Goal: Navigation & Orientation: Find specific page/section

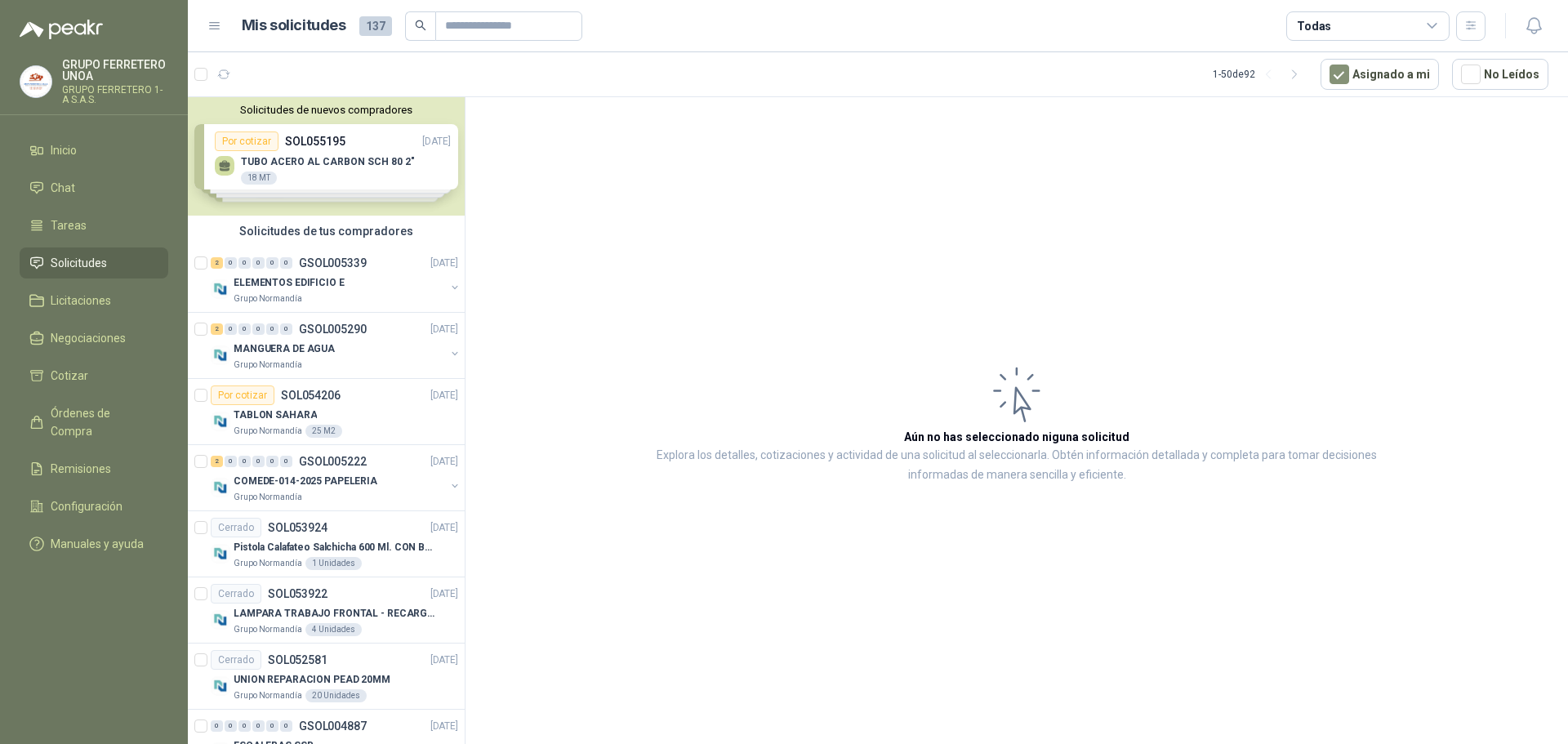
click at [302, 156] on div "Solicitudes de nuevos compradores Por cotizar SOL055195 [DATE] TUBO ACERO AL CA…" at bounding box center [326, 156] width 277 height 118
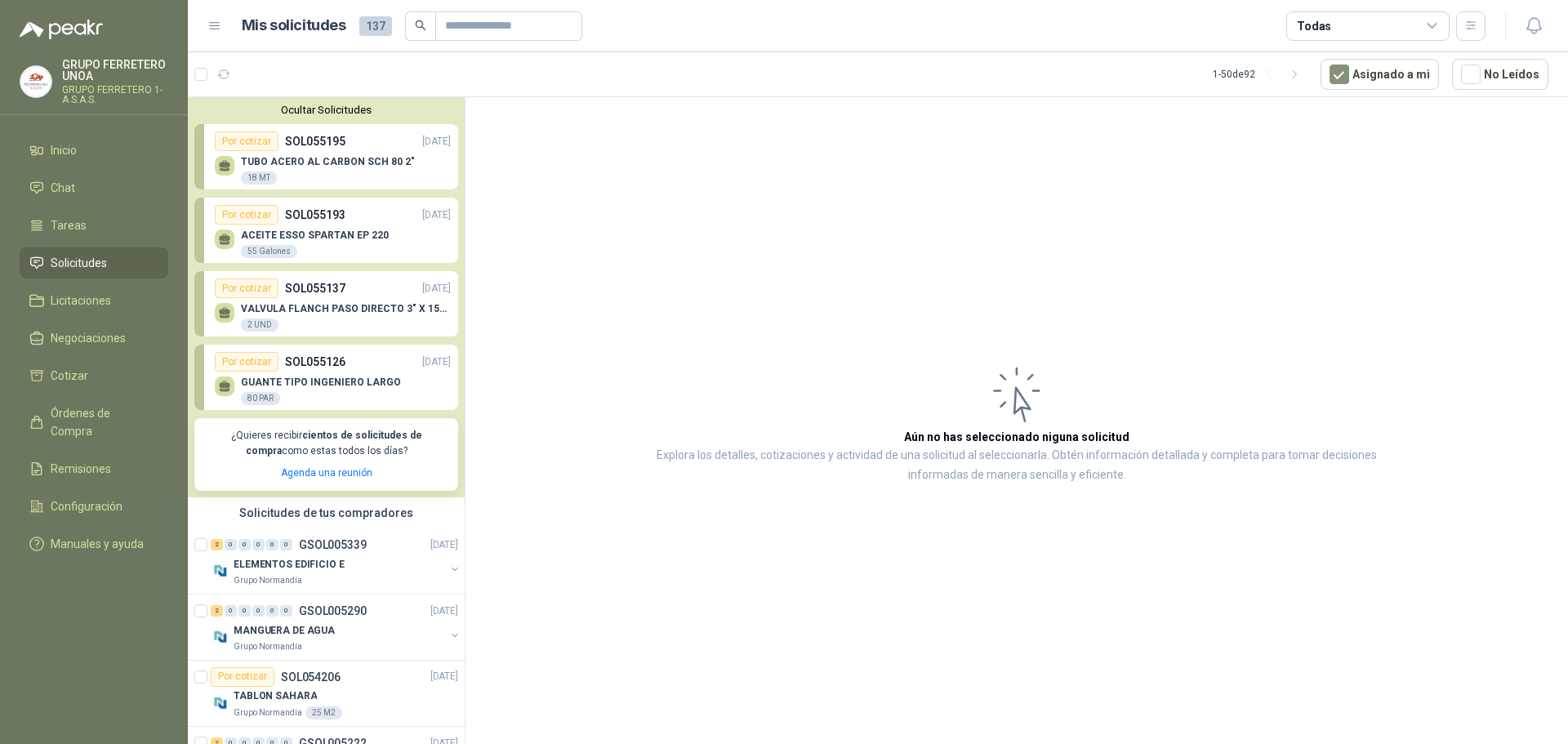
click at [225, 156] on div "TUBO ACERO AL CARBON SCH 80 2" 18 MT" at bounding box center [333, 168] width 236 height 35
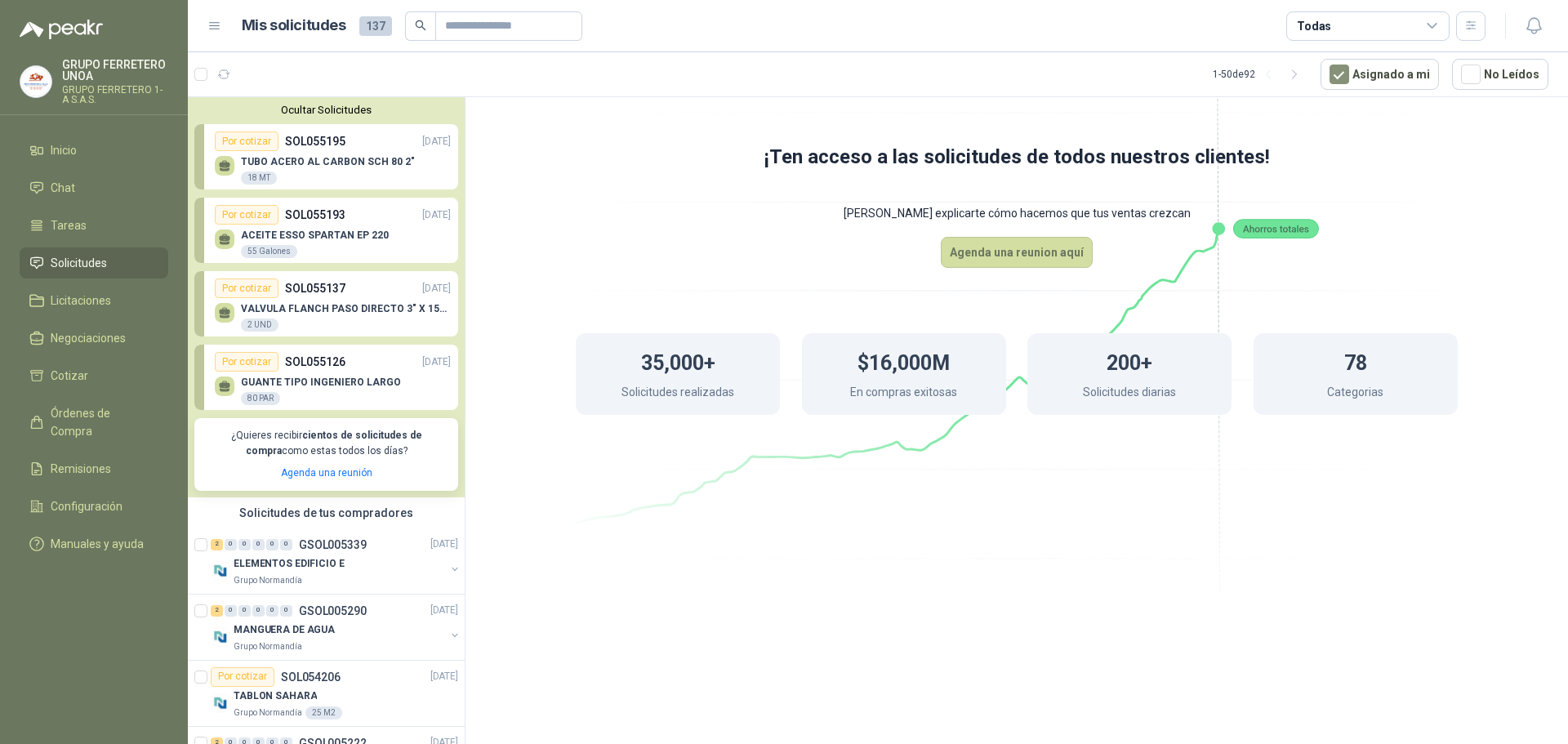
click at [331, 107] on button "Ocultar Solicitudes" at bounding box center [326, 109] width 264 height 12
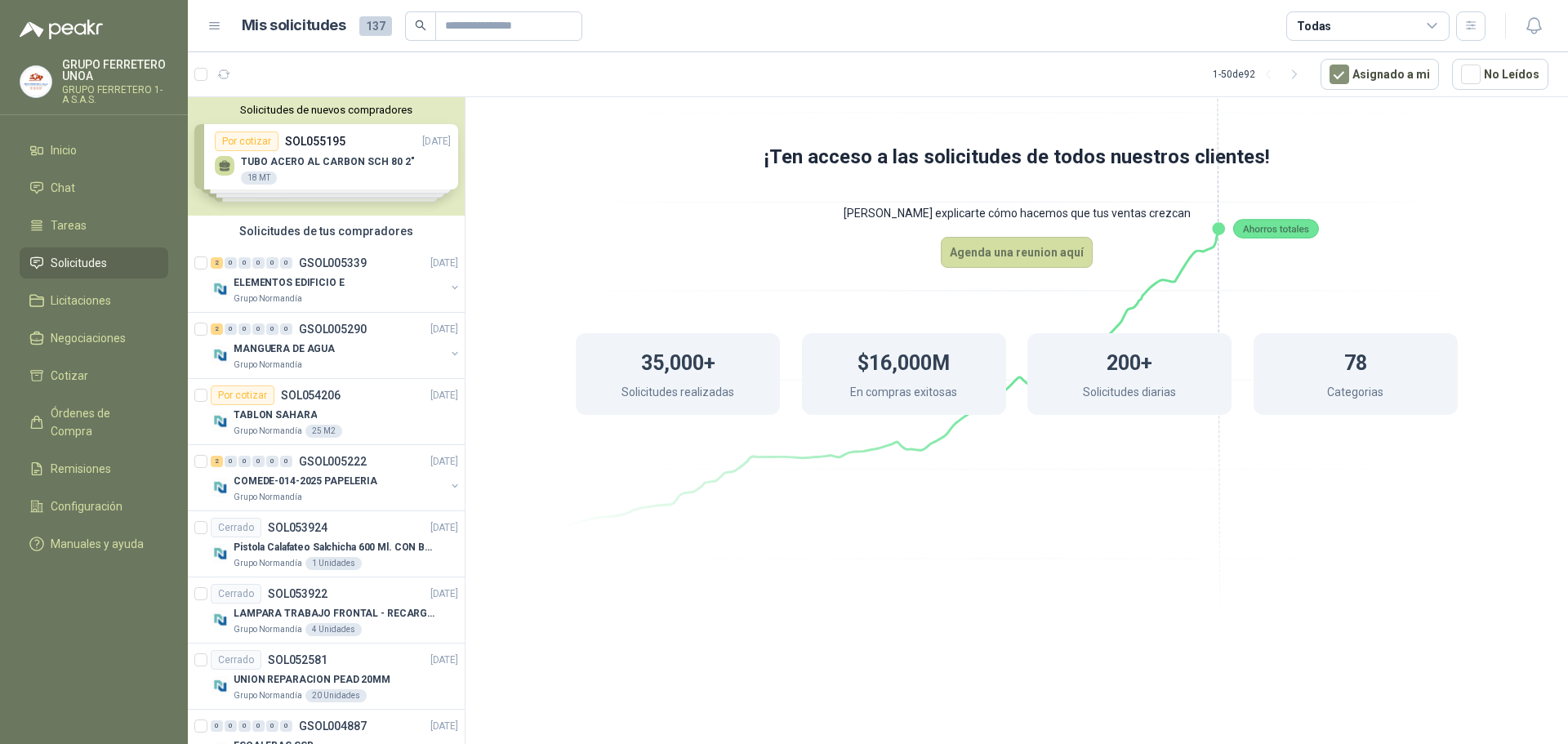
click at [91, 80] on p "GRUPO FERRETERO UNOA" at bounding box center [115, 70] width 107 height 23
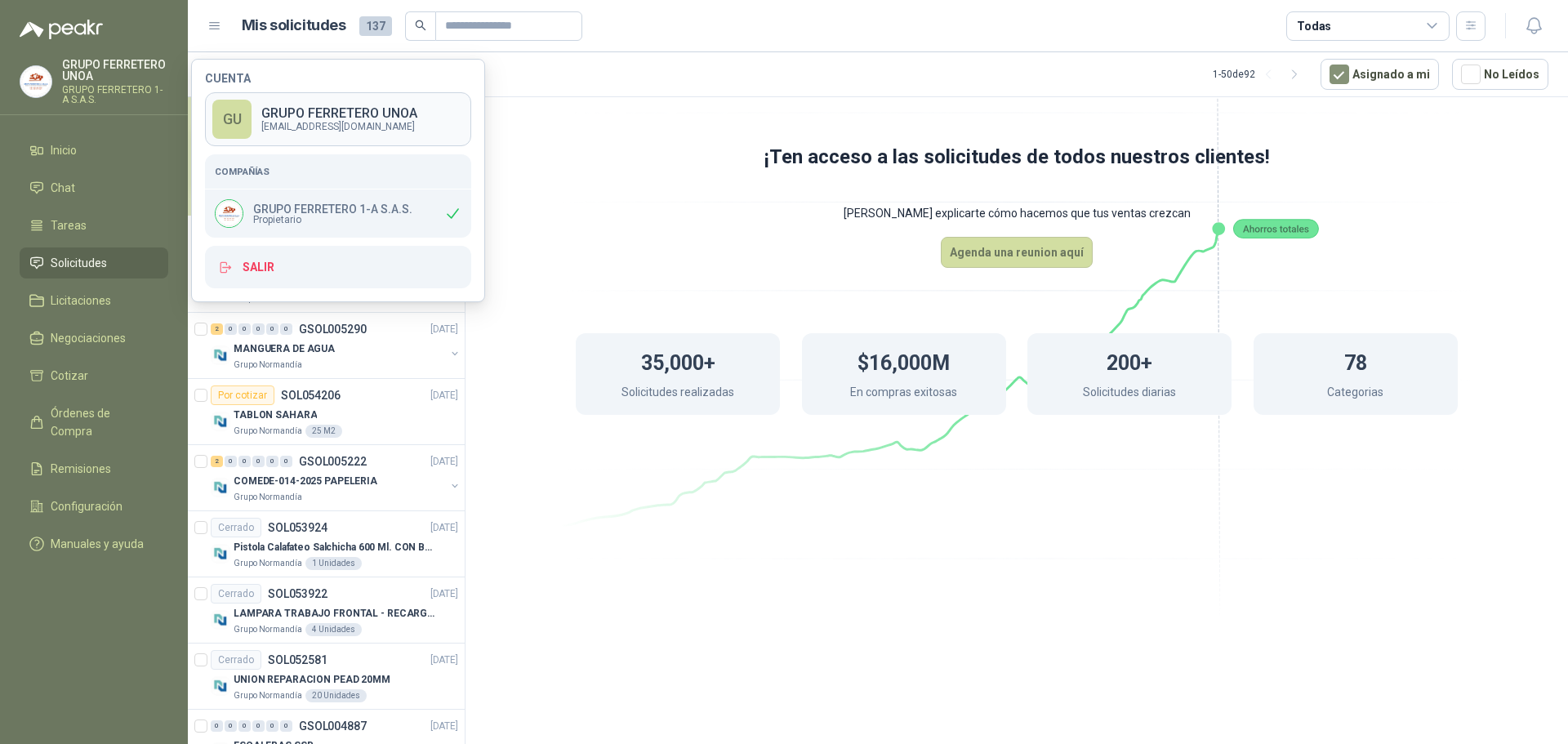
click at [413, 112] on p "GRUPO FERRETERO UNOA" at bounding box center [339, 113] width 156 height 13
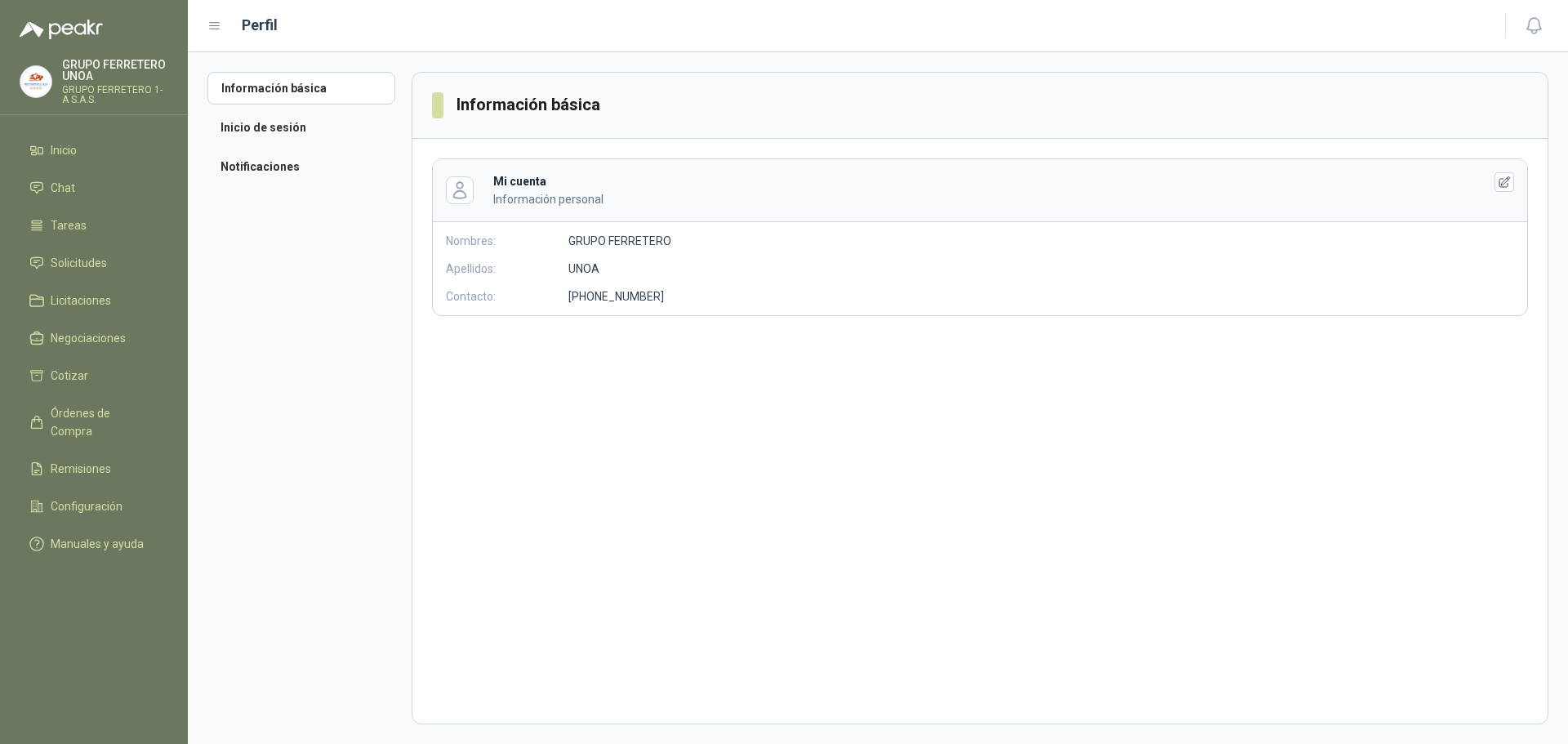
click at [273, 146] on ul "Información básica Inicio de sesión Notificaciones" at bounding box center [302, 128] width 188 height 111
click at [271, 129] on li "Inicio de sesión" at bounding box center [302, 128] width 188 height 33
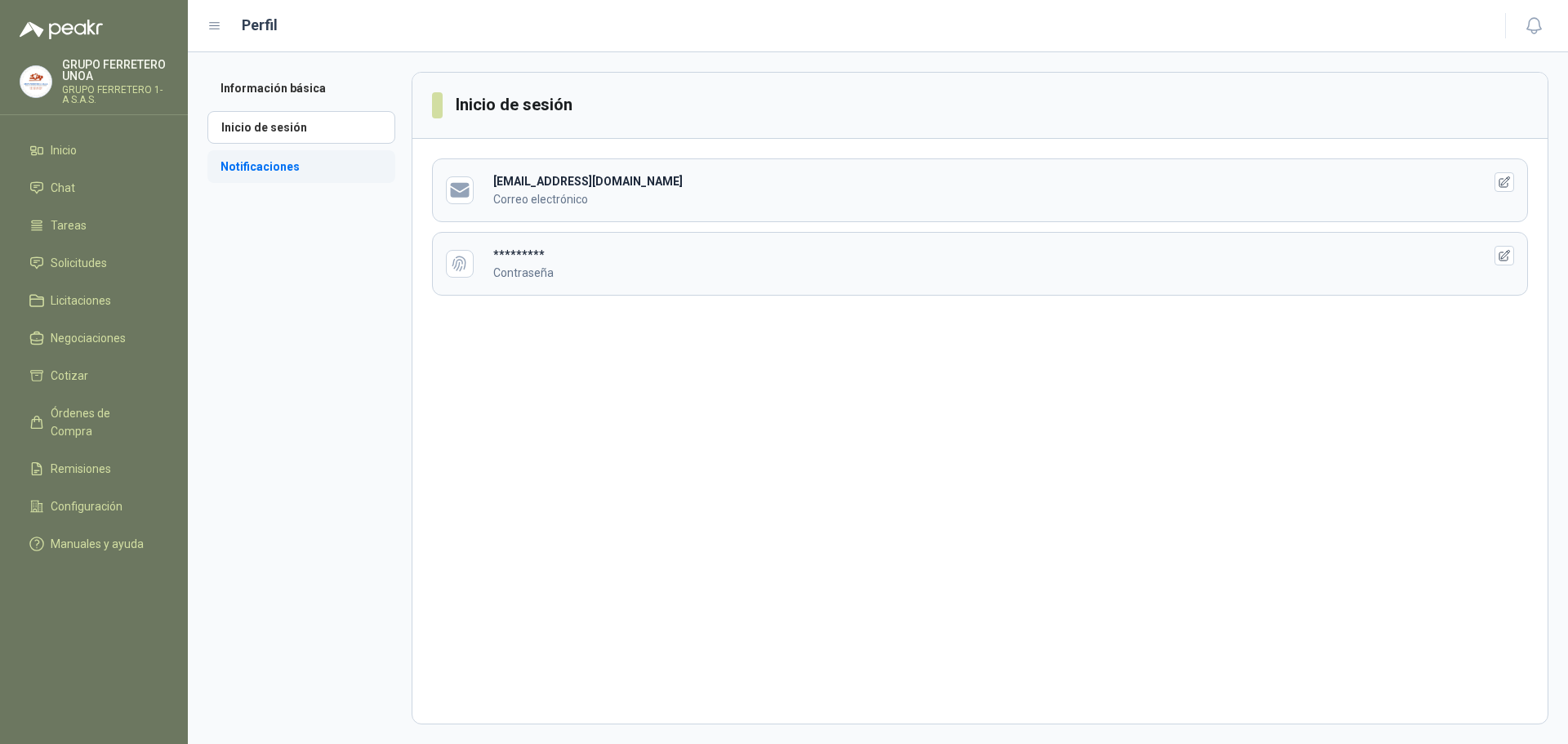
click at [261, 167] on li "Notificaciones" at bounding box center [302, 167] width 188 height 33
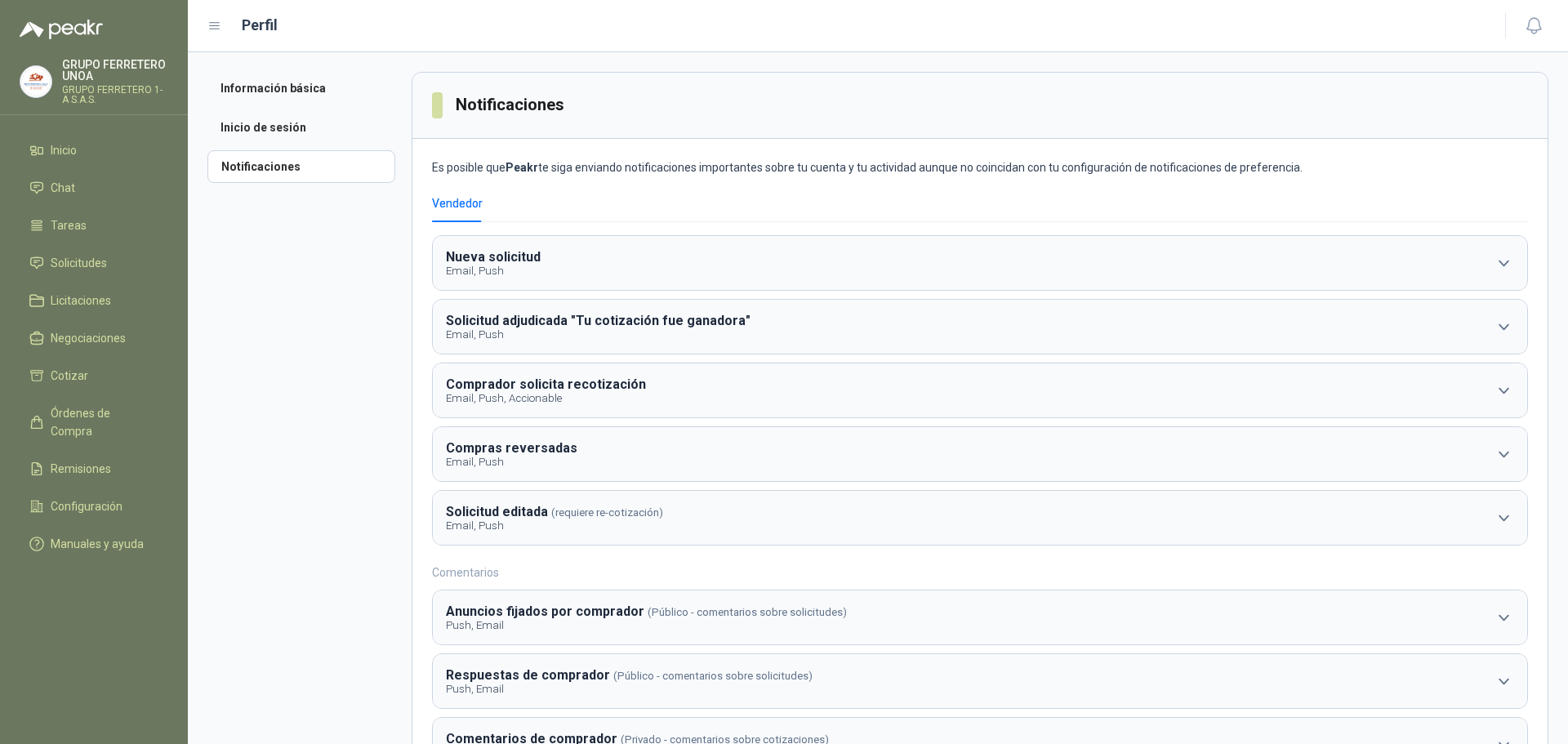
click at [125, 64] on p "GRUPO FERRETERO UNOA" at bounding box center [115, 70] width 107 height 23
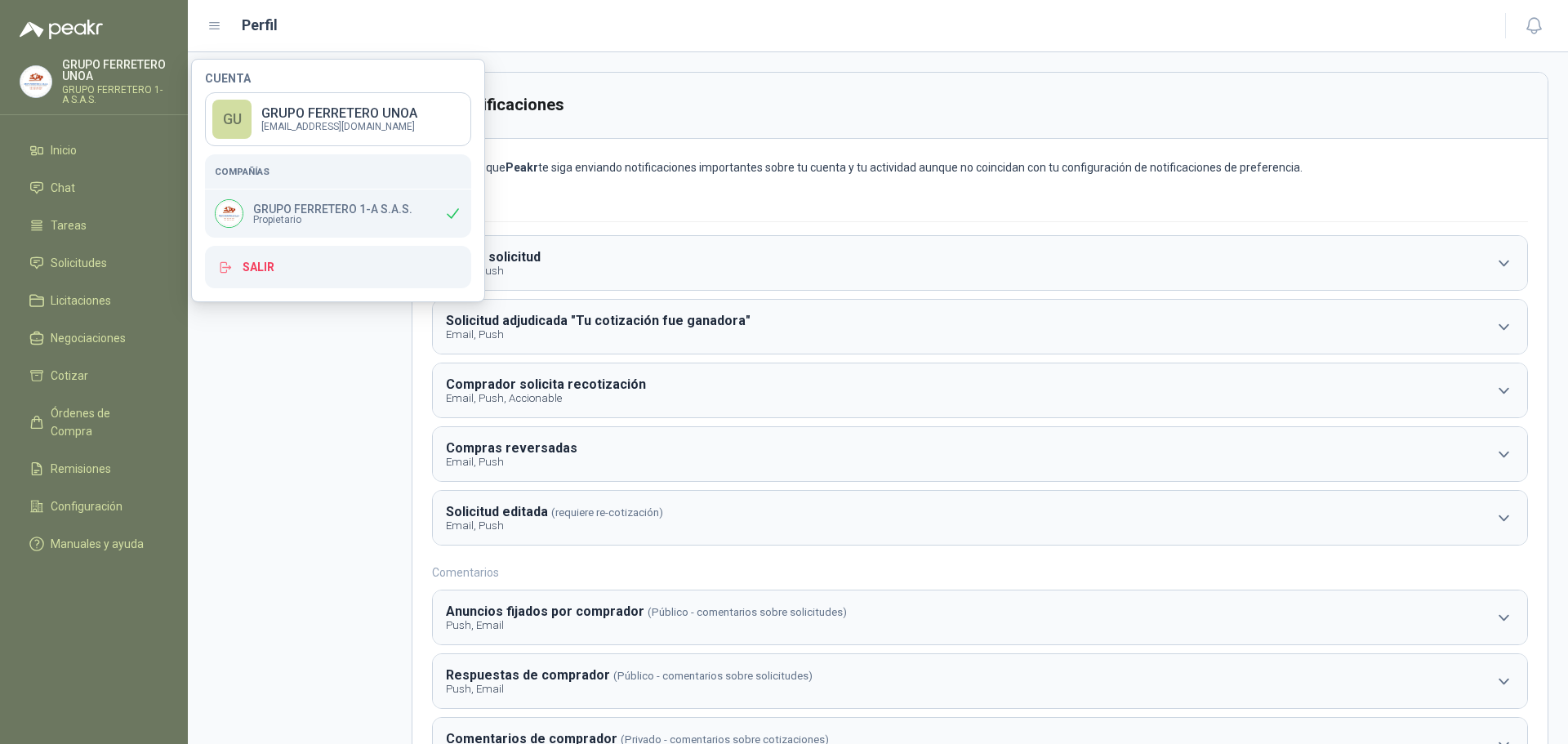
click at [153, 68] on p "GRUPO FERRETERO UNOA" at bounding box center [115, 70] width 107 height 23
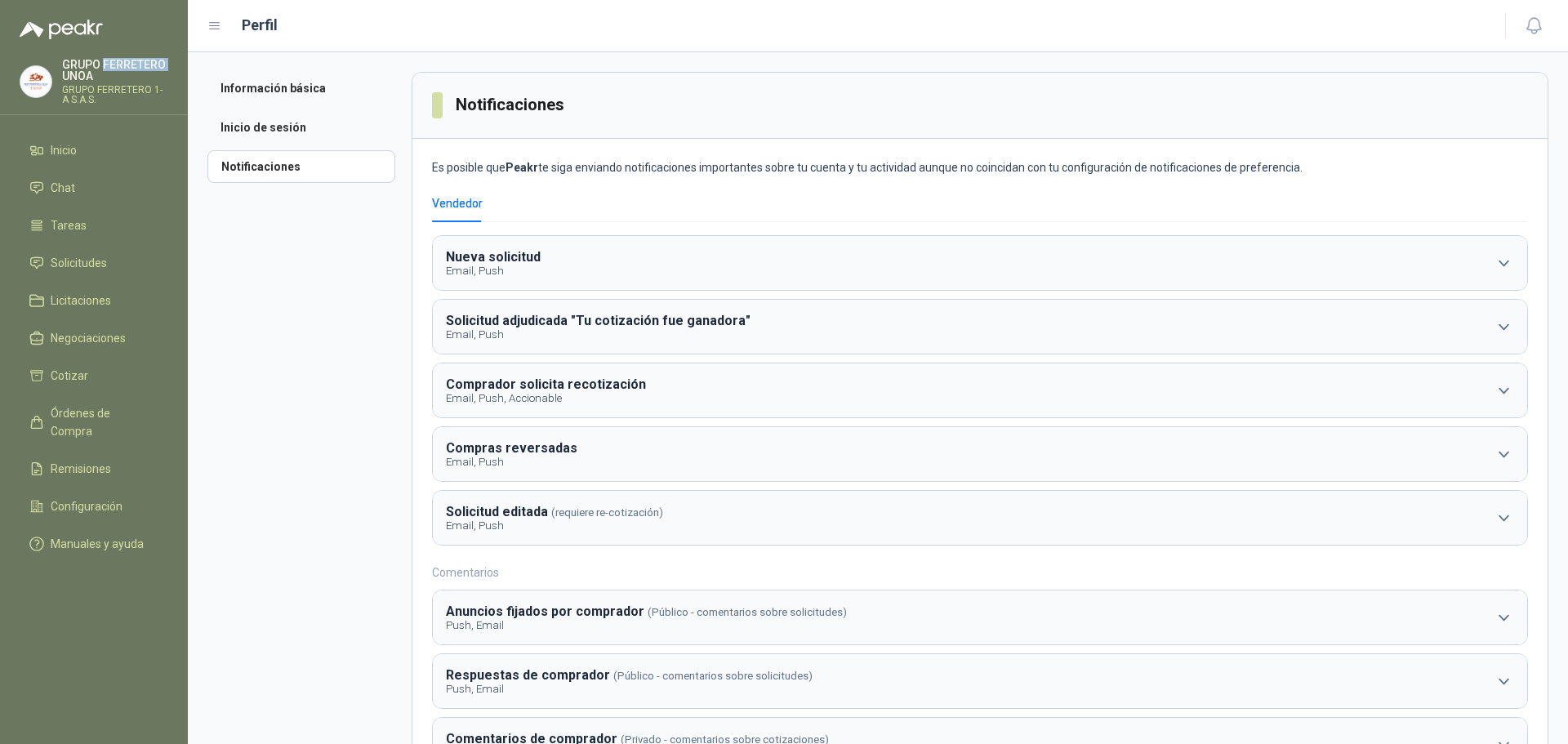
click at [153, 68] on p "GRUPO FERRETERO UNOA" at bounding box center [115, 70] width 107 height 23
